Goal: Task Accomplishment & Management: Use online tool/utility

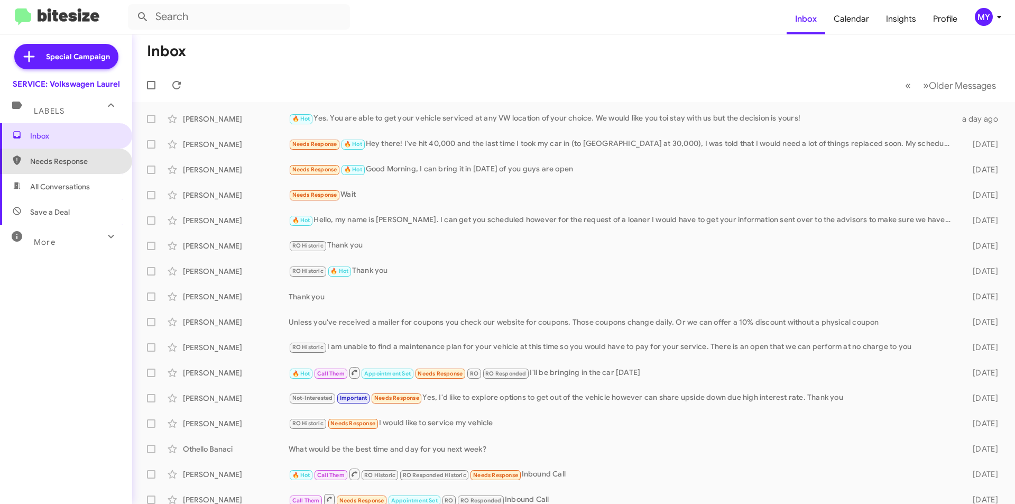
click at [76, 165] on span "Needs Response" at bounding box center [75, 161] width 90 height 11
type input "in:needs-response"
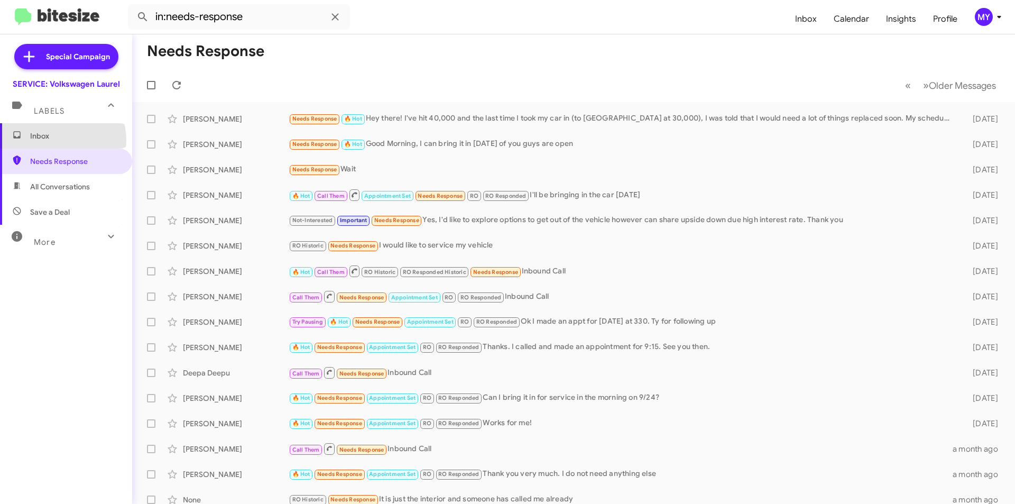
click at [57, 140] on span "Inbox" at bounding box center [75, 136] width 90 height 11
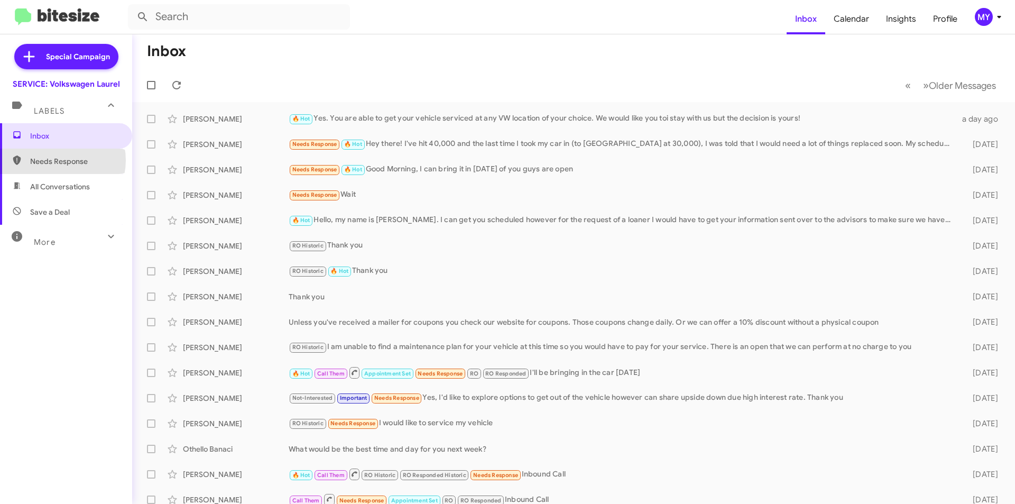
click at [57, 160] on span "Needs Response" at bounding box center [75, 161] width 90 height 11
type input "in:needs-response"
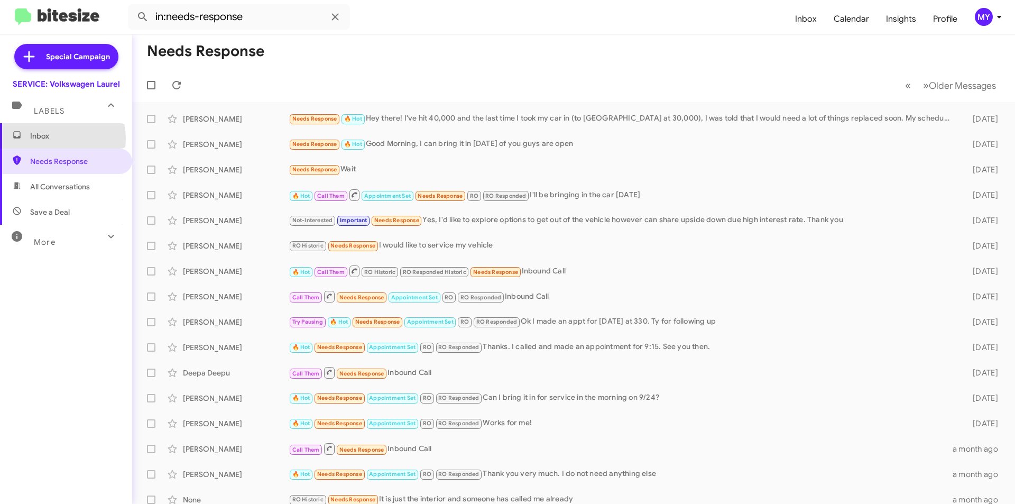
click at [54, 138] on span "Inbox" at bounding box center [75, 136] width 90 height 11
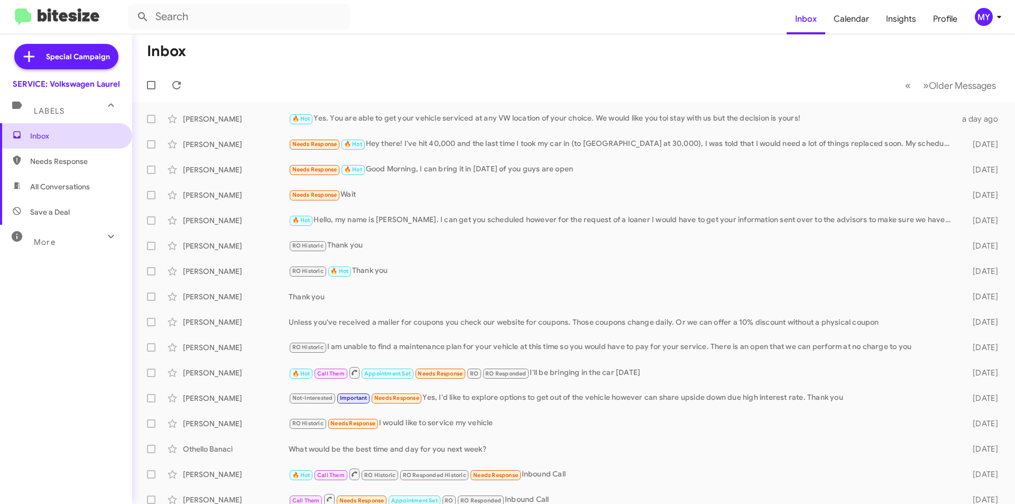
click at [40, 134] on span "Inbox" at bounding box center [75, 136] width 90 height 11
